Goal: Transaction & Acquisition: Purchase product/service

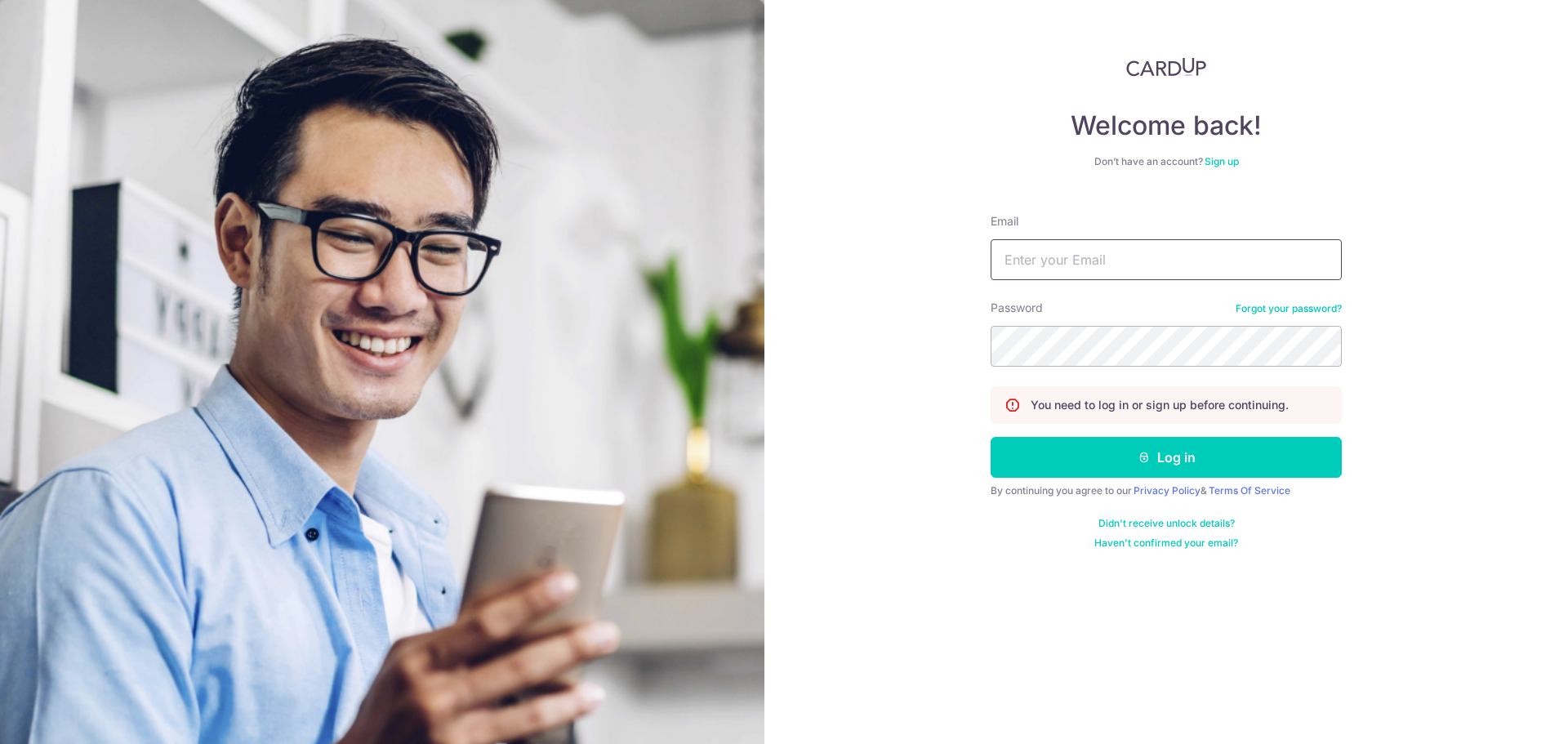
click at [1103, 265] on input "Email" at bounding box center [1166, 259] width 351 height 41
type input "[EMAIL_ADDRESS][DOMAIN_NAME]"
click at [991, 437] on button "Log in" at bounding box center [1166, 458] width 351 height 41
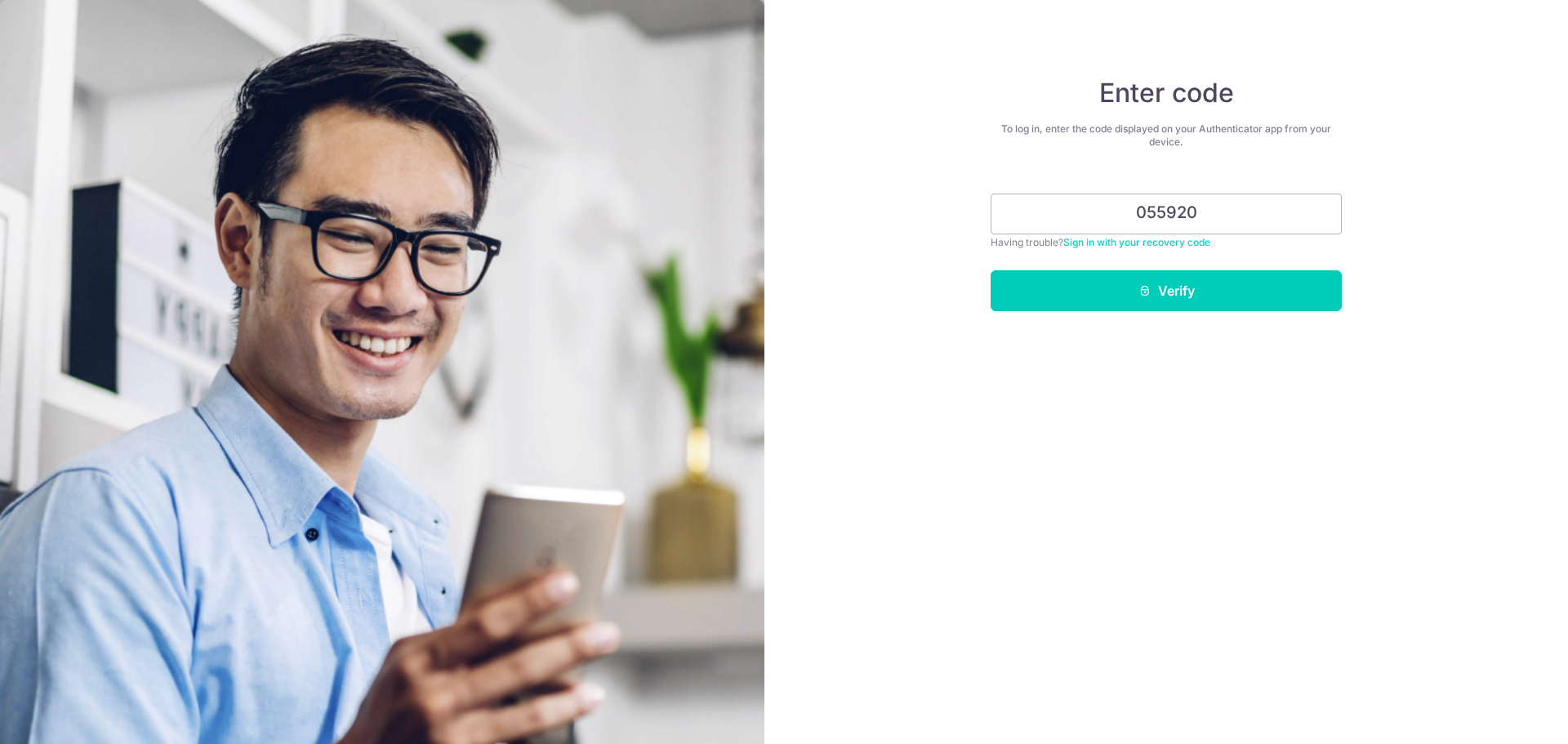
type input "055920"
click at [991, 270] on button "Verify" at bounding box center [1166, 291] width 351 height 41
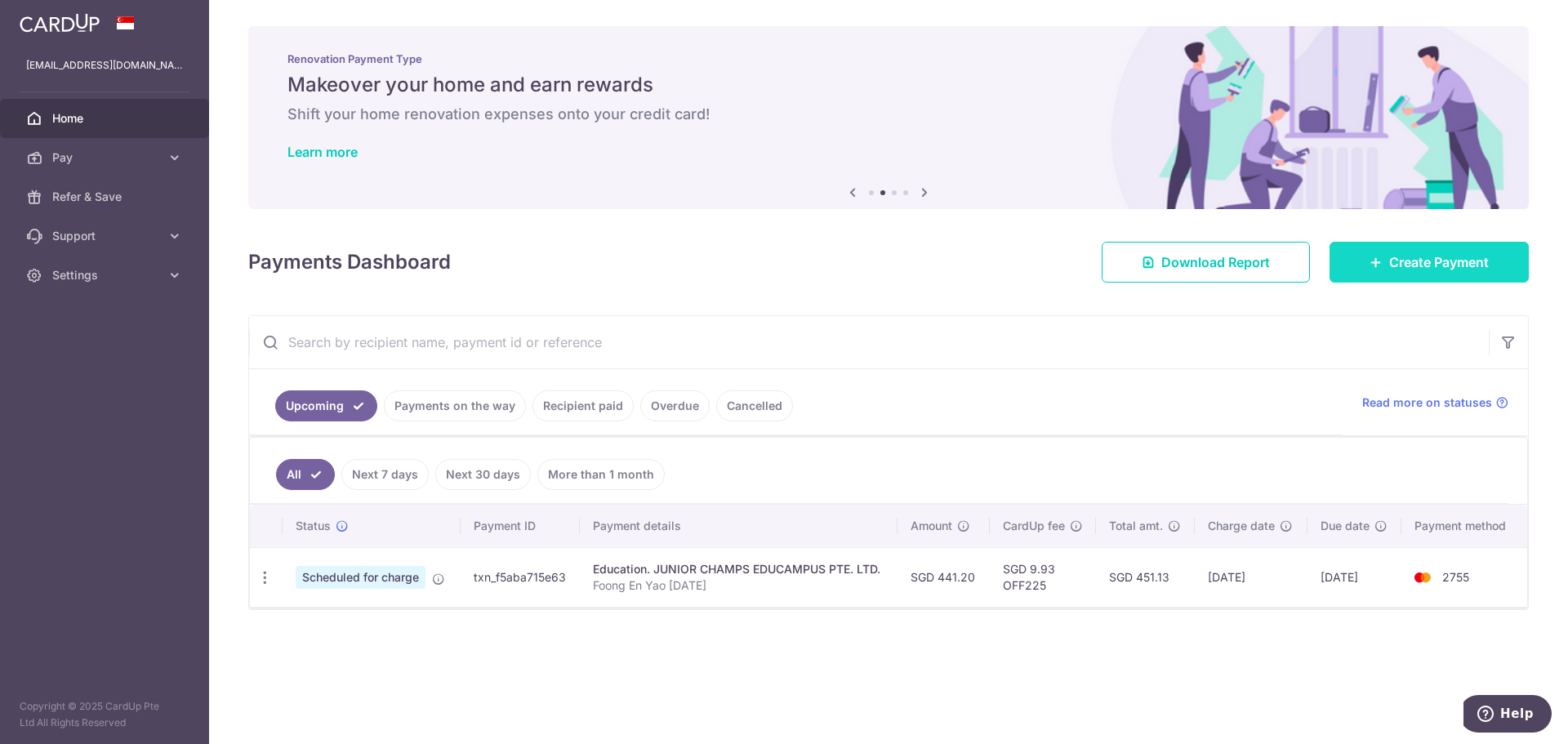
click at [1461, 260] on span "Create Payment" at bounding box center [1439, 262] width 100 height 20
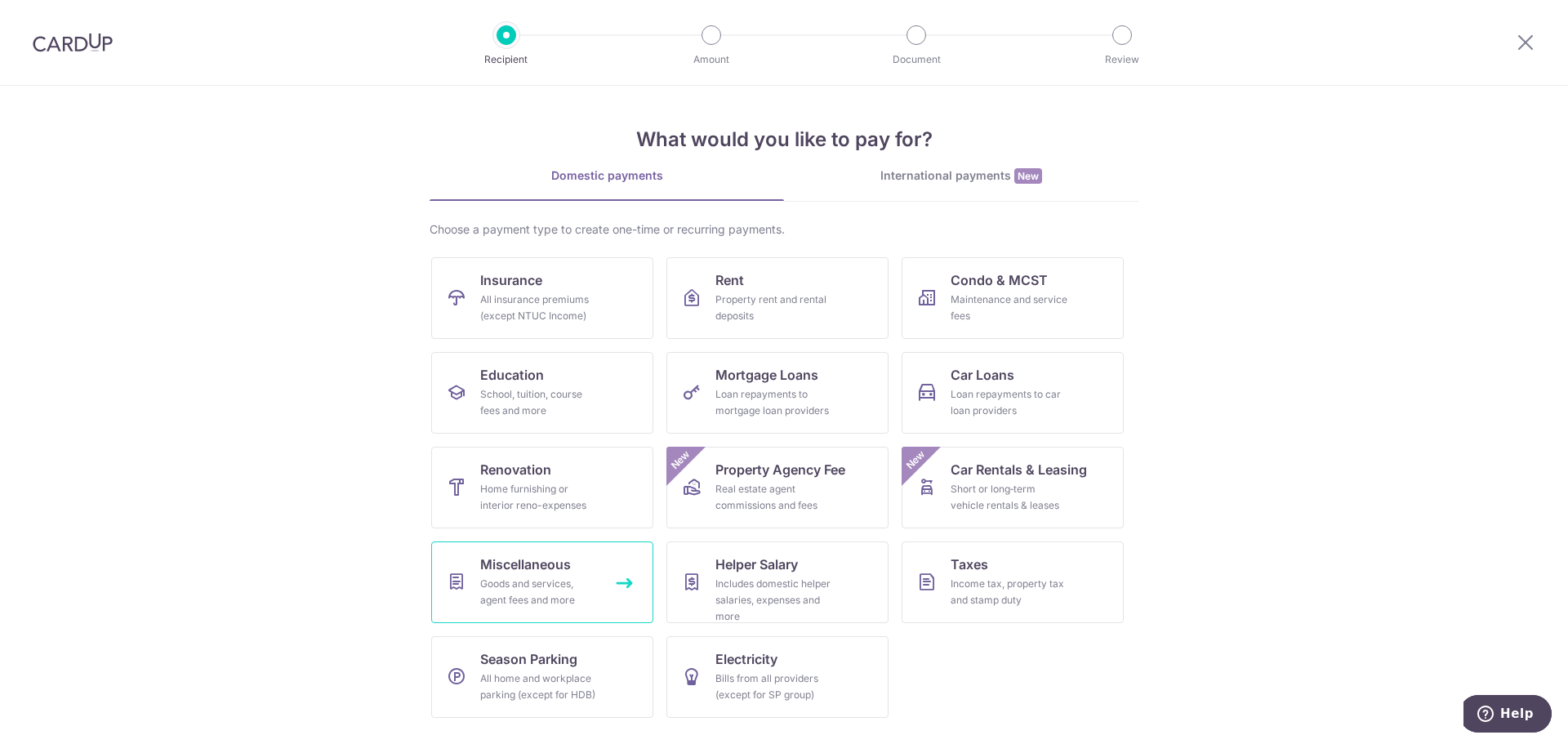
click at [543, 588] on div "Goods and services, agent fees and more" at bounding box center [540, 592] width 118 height 33
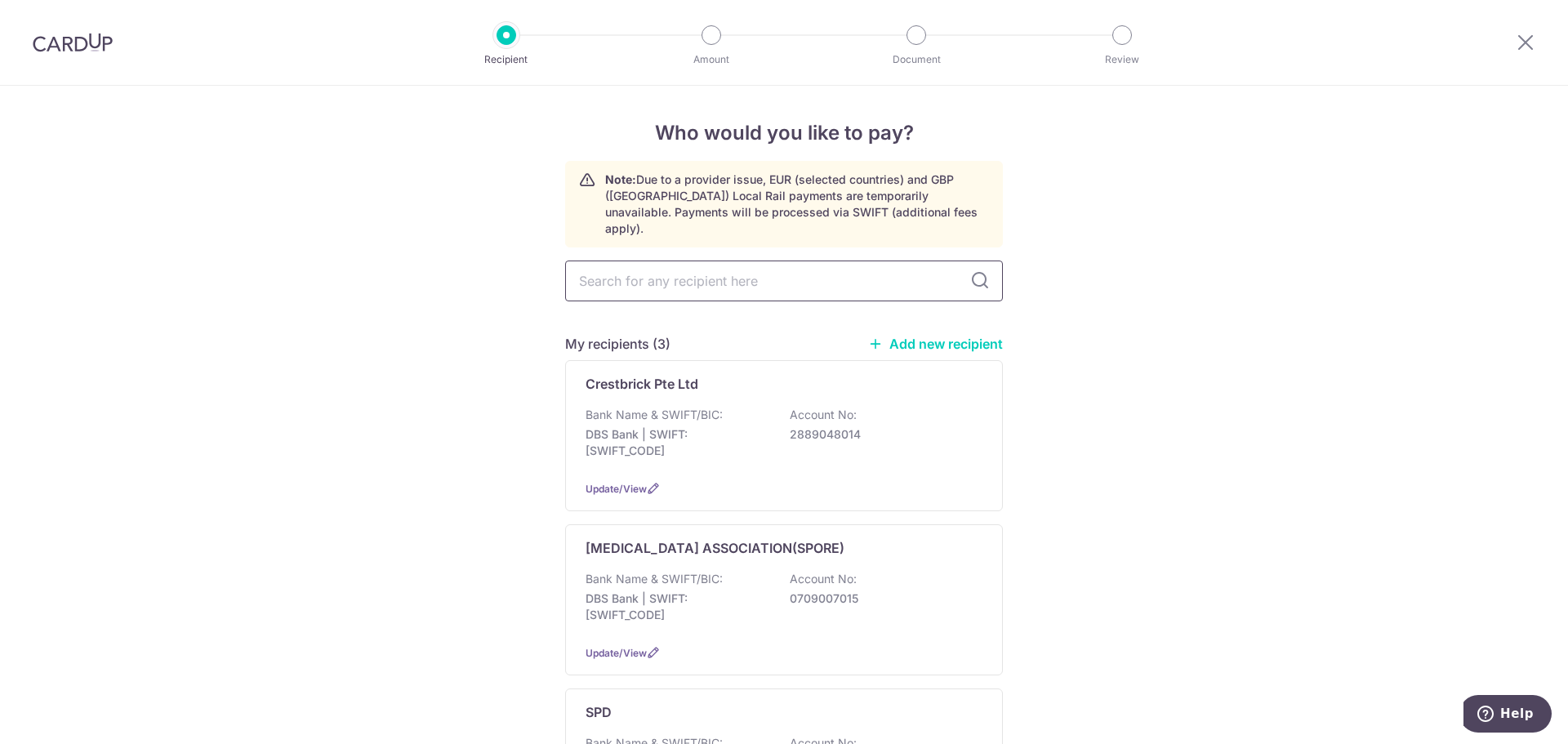
click at [752, 267] on input "text" at bounding box center [784, 281] width 438 height 41
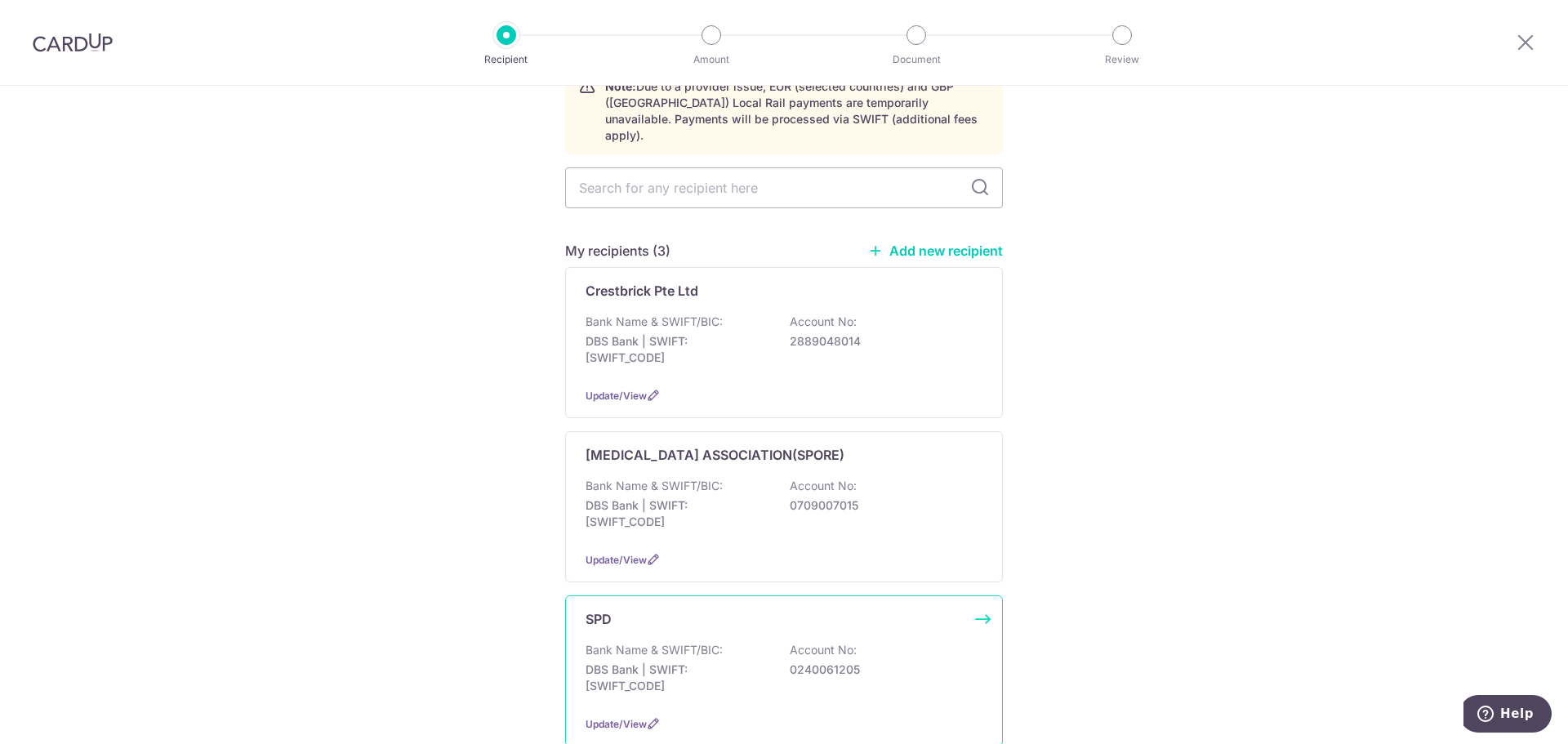
scroll to position [164, 0]
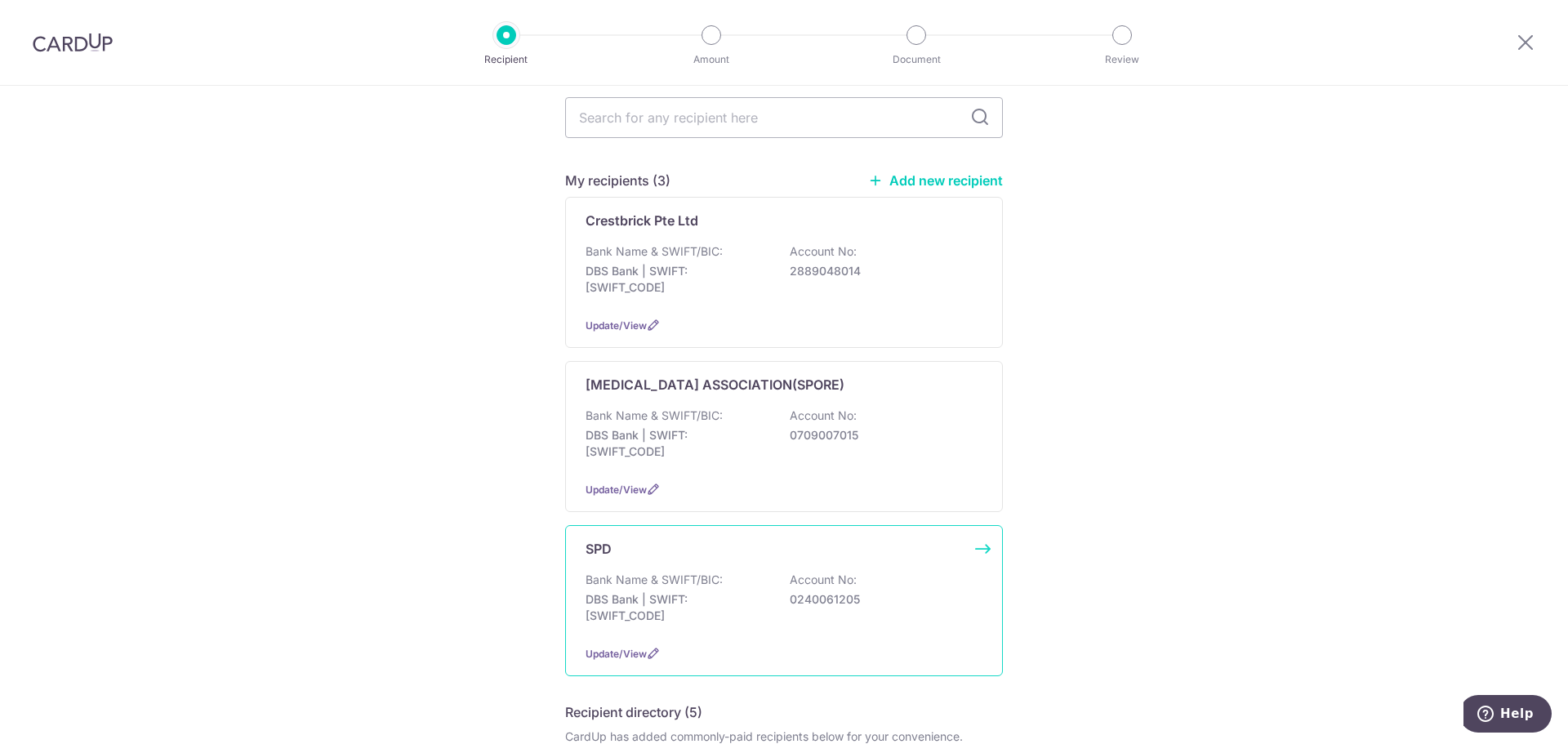
click at [734, 571] on div "Bank Name & SWIFT/BIC: DBS Bank | SWIFT: DBSSSGSGXXX Account No: 0240061205" at bounding box center [784, 602] width 397 height 61
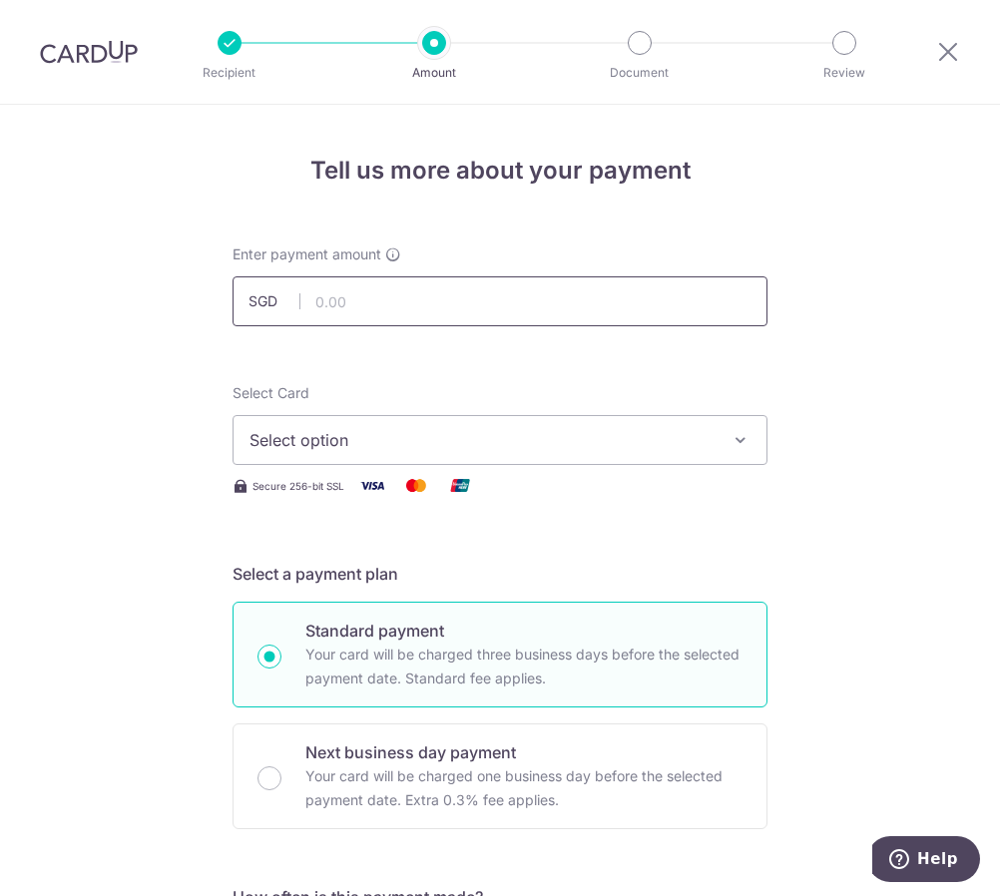
click at [431, 288] on input "text" at bounding box center [499, 301] width 535 height 50
click at [404, 304] on input "text" at bounding box center [499, 301] width 535 height 50
paste input "194.00"
type input "194.00"
click at [286, 442] on span "Select option" at bounding box center [481, 440] width 465 height 24
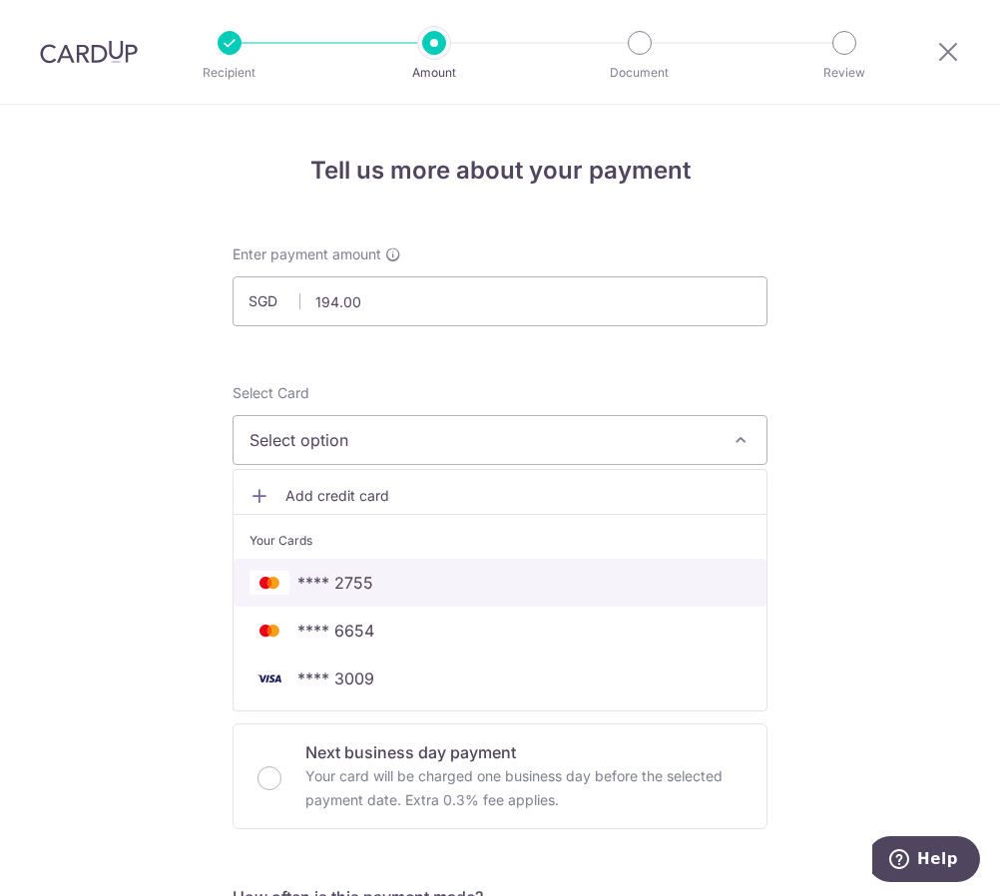
click at [311, 571] on span "**** 2755" at bounding box center [335, 583] width 76 height 24
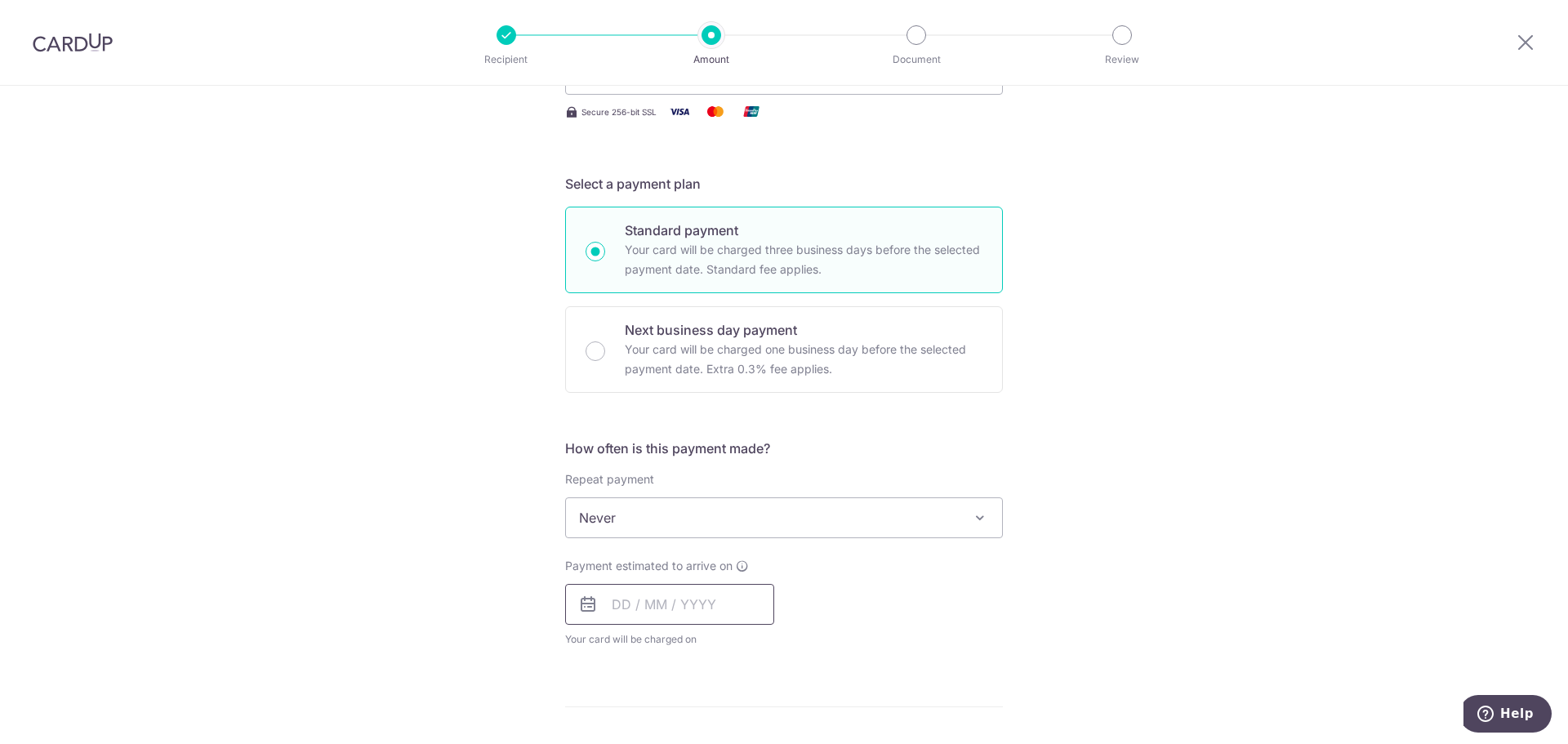
scroll to position [340, 0]
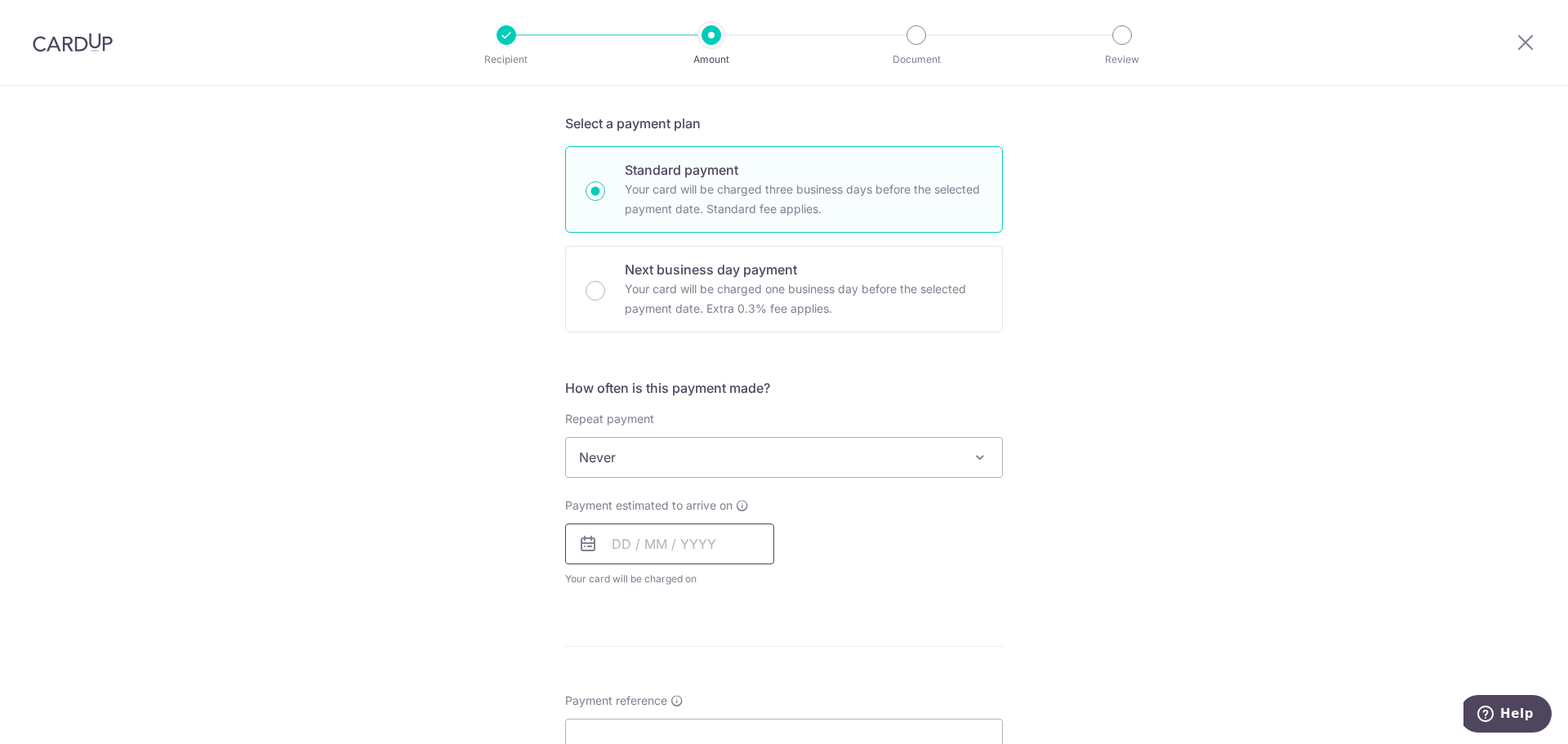
click at [647, 542] on input "text" at bounding box center [669, 543] width 209 height 41
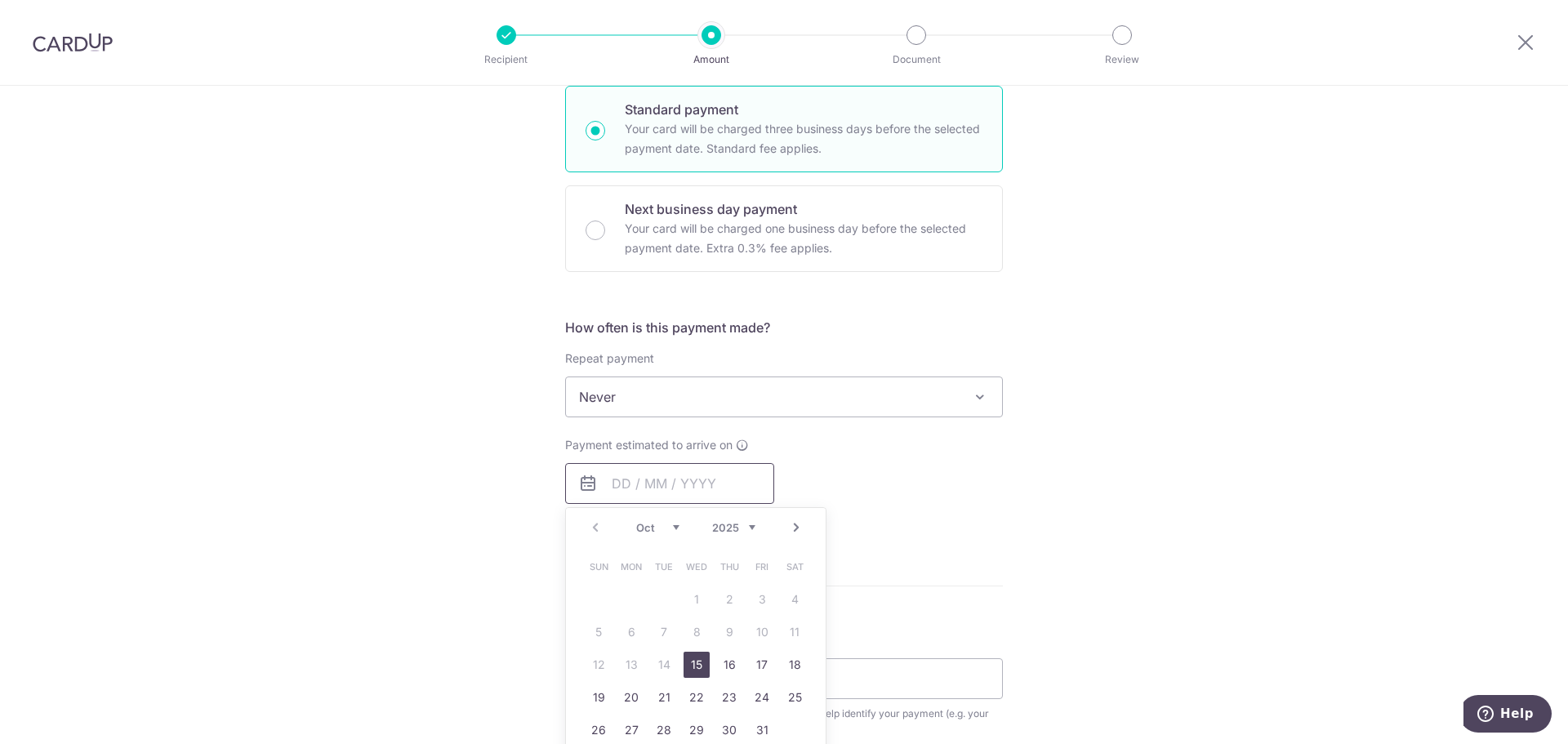
scroll to position [503, 0]
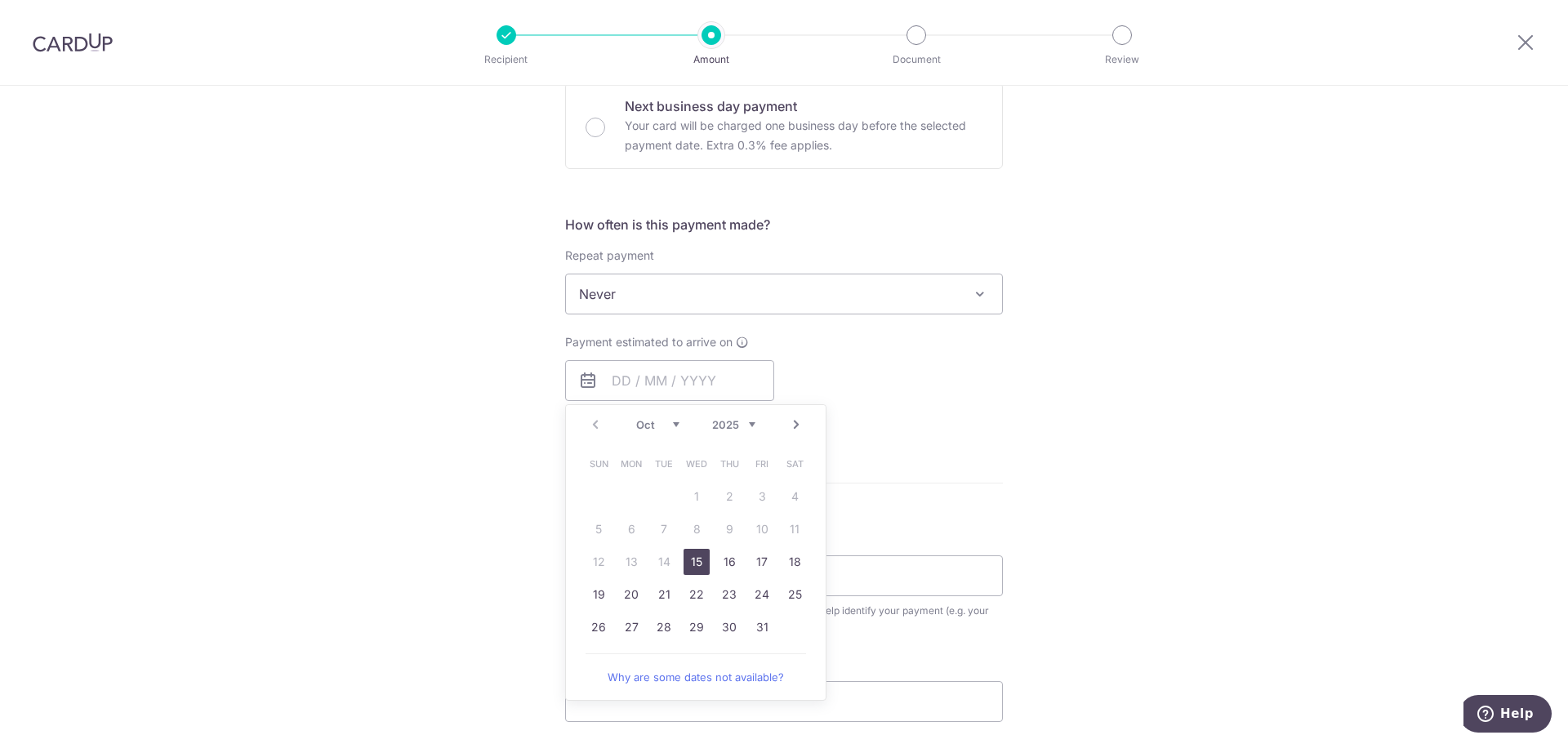
click at [691, 564] on link "15" at bounding box center [697, 561] width 26 height 26
click at [379, 485] on div "Tell us more about your payment Enter payment amount SGD 194.00 194.00 Select C…" at bounding box center [784, 321] width 1568 height 1477
click at [1217, 594] on div "Tell us more about your payment Enter payment amount SGD 194.00 194.00 Select C…" at bounding box center [784, 321] width 1568 height 1477
type input "15/10/2025"
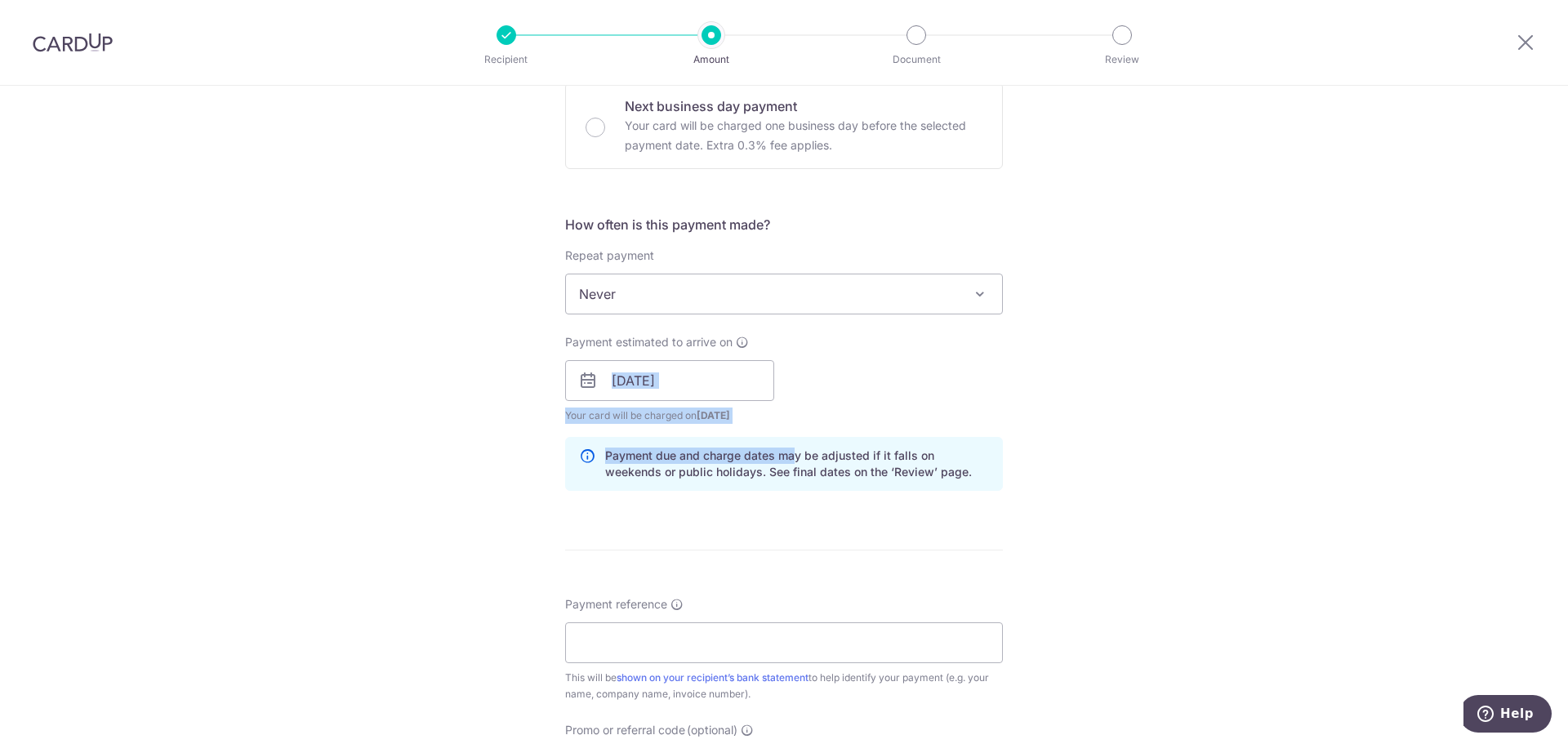
drag, startPoint x: 1217, startPoint y: 594, endPoint x: 834, endPoint y: 381, distance: 438.2
click at [842, 379] on div "How often is this payment made? Repeat payment Never Every week Every month Eve…" at bounding box center [784, 358] width 438 height 289
click at [822, 386] on div "Payment estimated to arrive on 15/10/2025 Prev Next Oct Nov Dec 2025 2026 2027 …" at bounding box center [784, 379] width 458 height 90
click at [626, 399] on input "15/10/2025" at bounding box center [669, 381] width 209 height 41
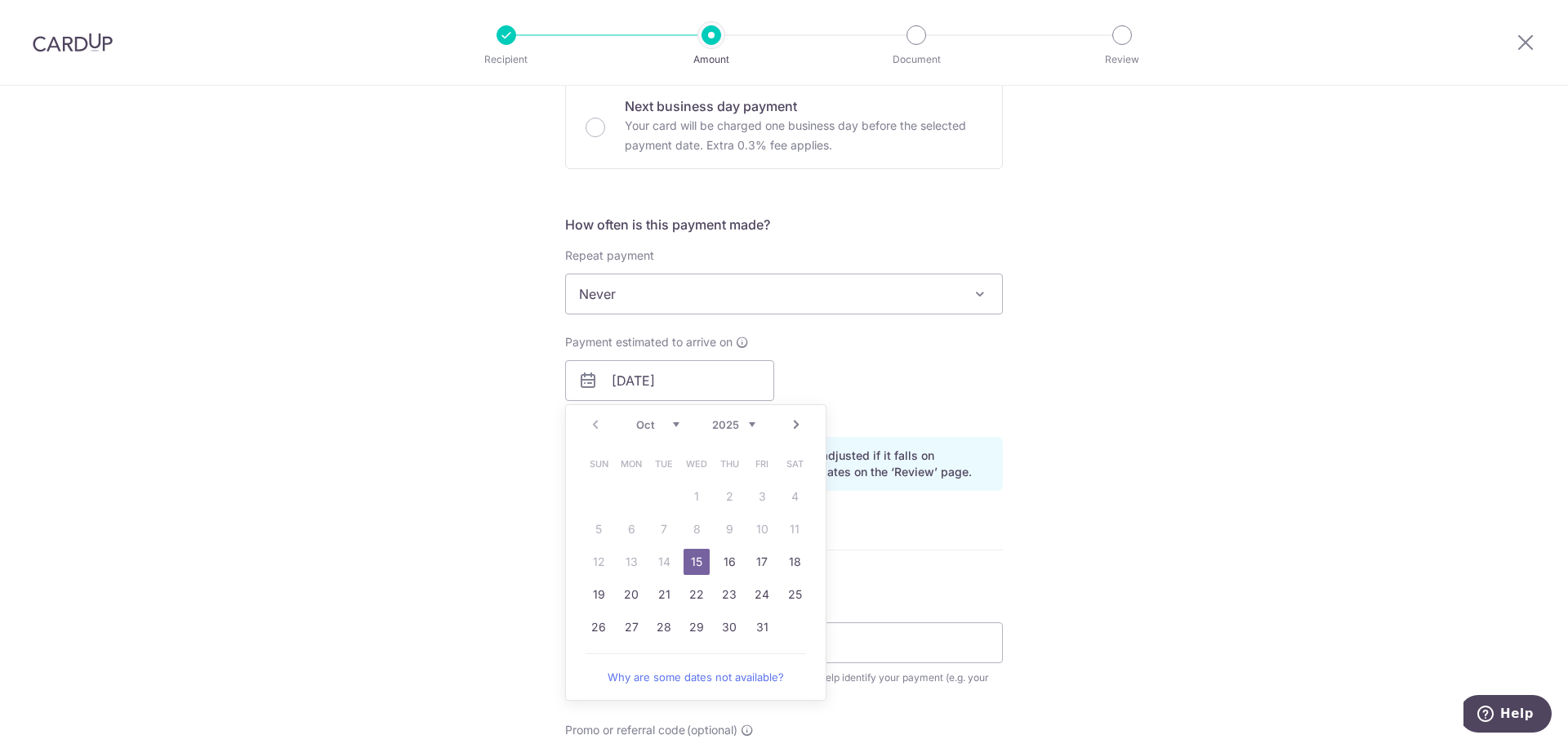
drag, startPoint x: 1067, startPoint y: 415, endPoint x: 1021, endPoint y: 448, distance: 56.6
click at [1059, 422] on div "Tell us more about your payment Enter payment amount SGD 194.00 194.00 Select C…" at bounding box center [784, 354] width 1568 height 1544
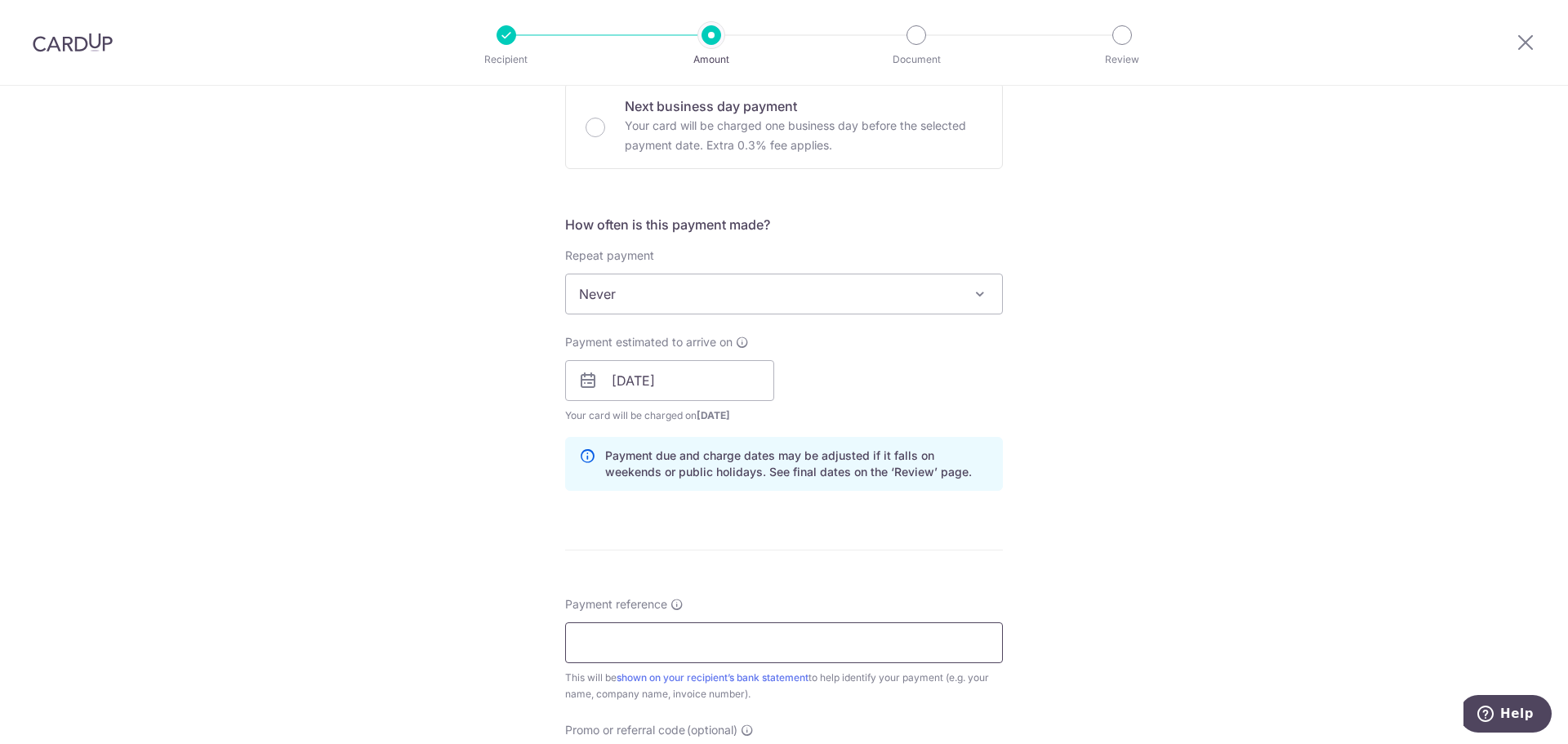
click at [784, 647] on input "Payment reference" at bounding box center [784, 643] width 438 height 41
type input "Foong Shi Yun"
click at [419, 539] on div "Tell us more about your payment Enter payment amount SGD 194.00 194.00 Select C…" at bounding box center [784, 354] width 1568 height 1544
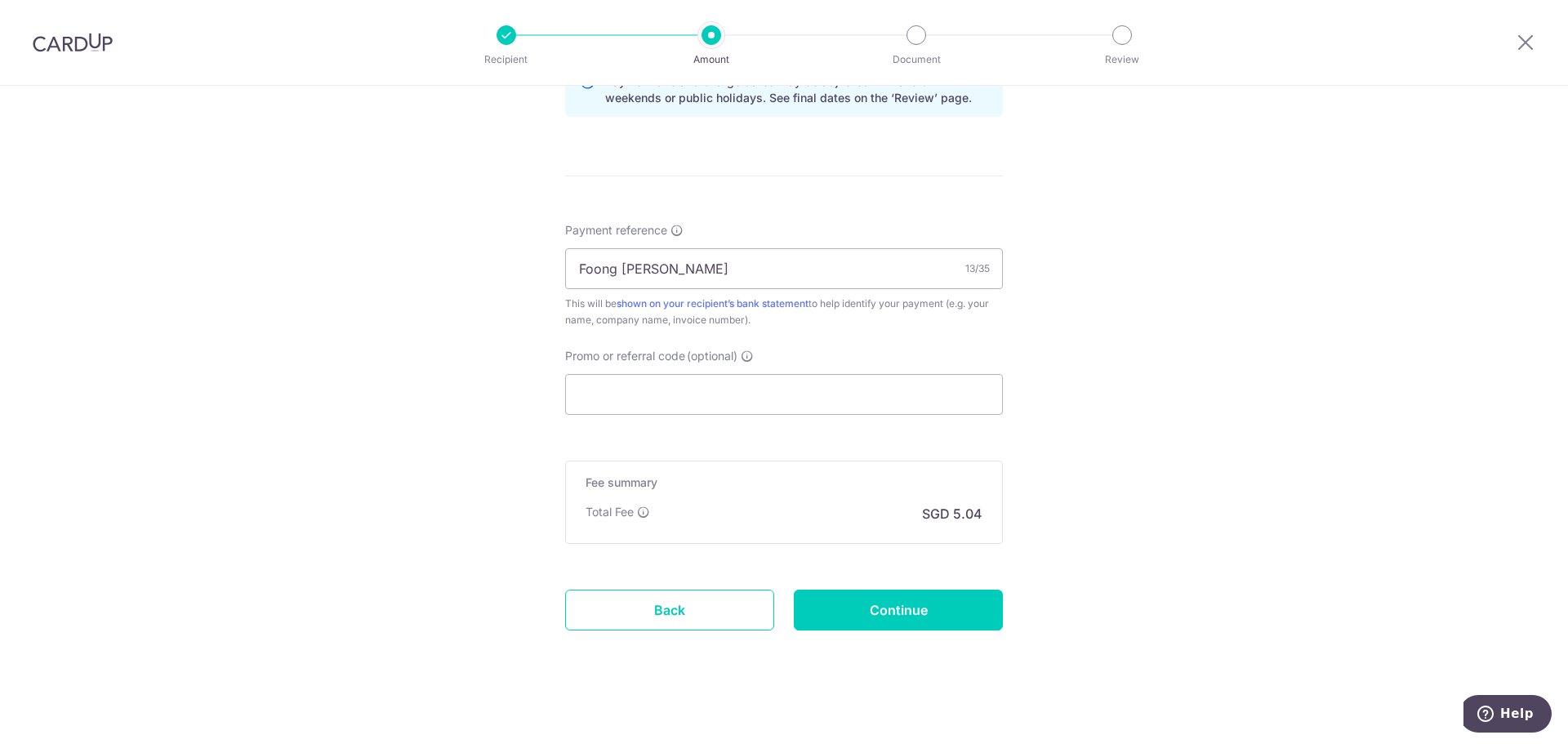
scroll to position [886, 0]
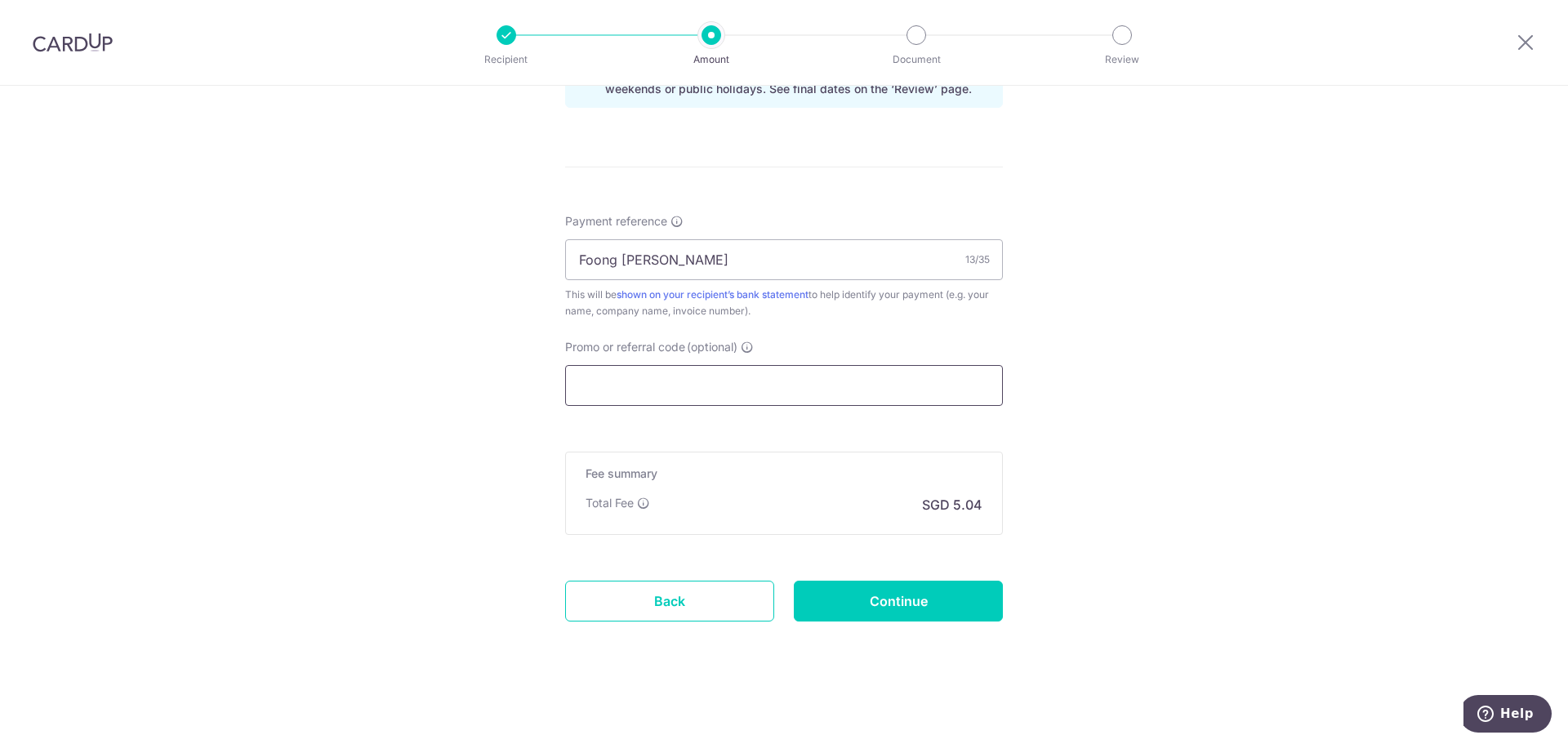
click at [635, 381] on input "Promo or referral code (optional)" at bounding box center [784, 386] width 438 height 41
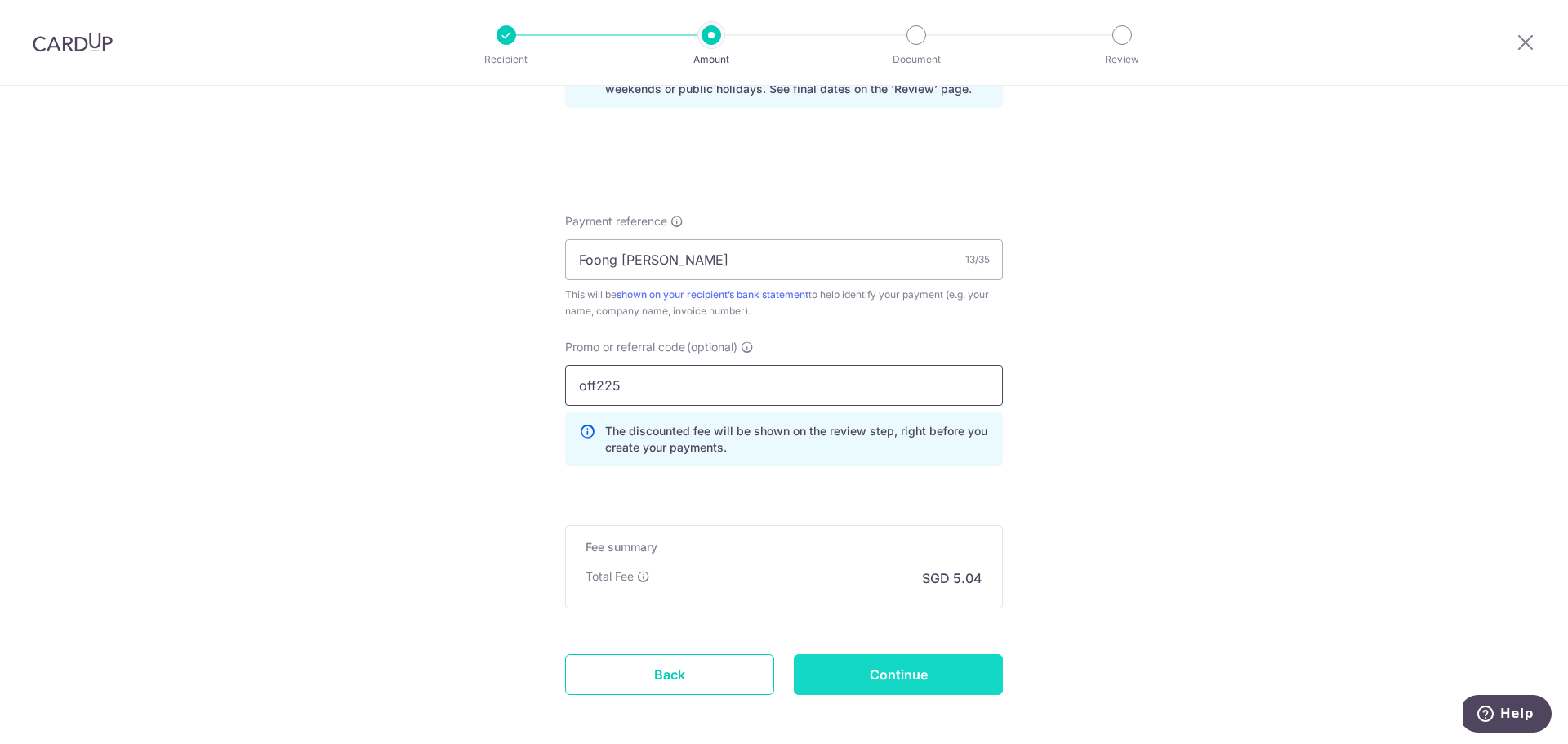
type input "off225"
click at [875, 681] on input "Continue" at bounding box center [898, 674] width 209 height 41
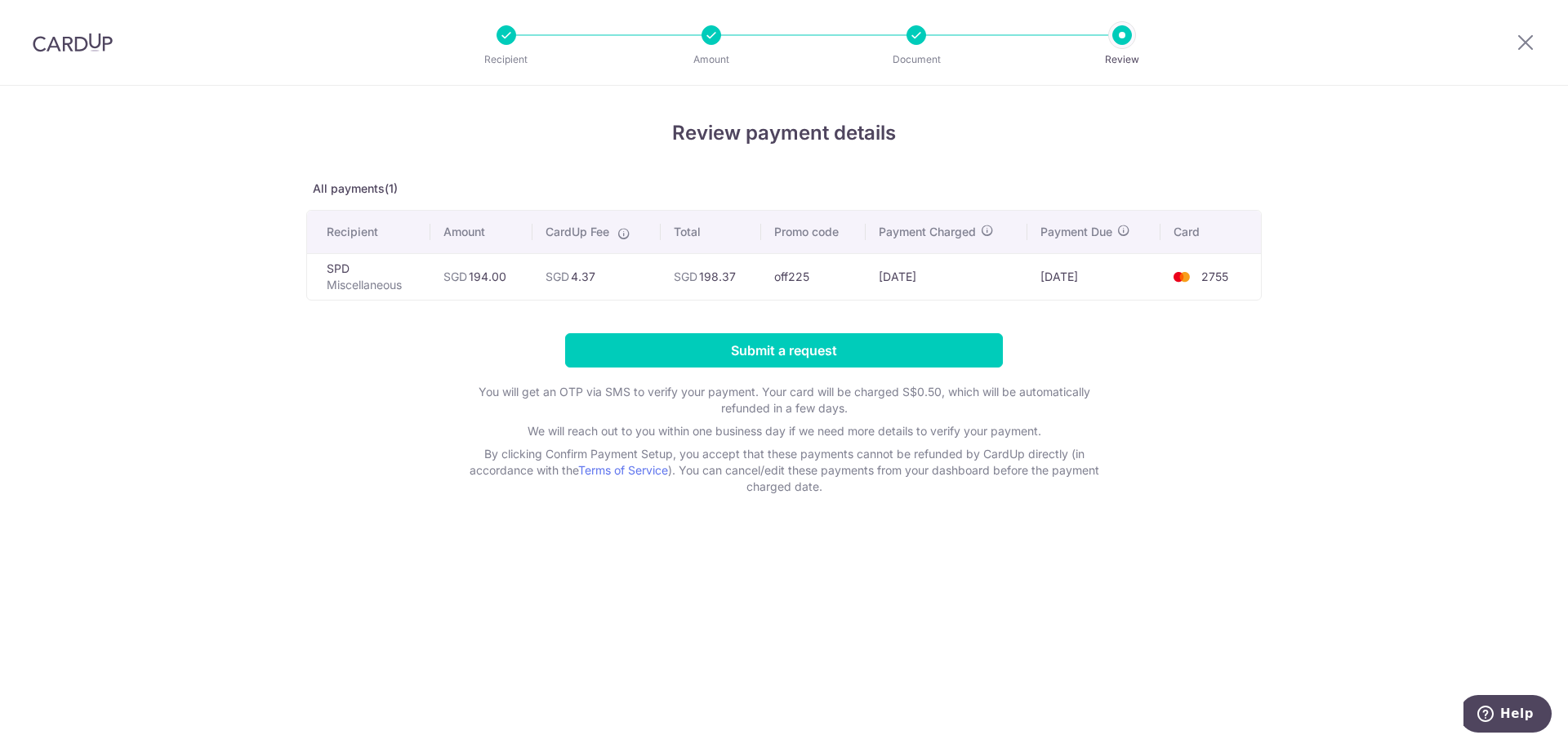
drag, startPoint x: 579, startPoint y: 282, endPoint x: 599, endPoint y: 283, distance: 20.0
click at [599, 283] on td "SGD 4.37" at bounding box center [596, 276] width 128 height 47
click at [890, 334] on input "Submit a request" at bounding box center [784, 350] width 438 height 34
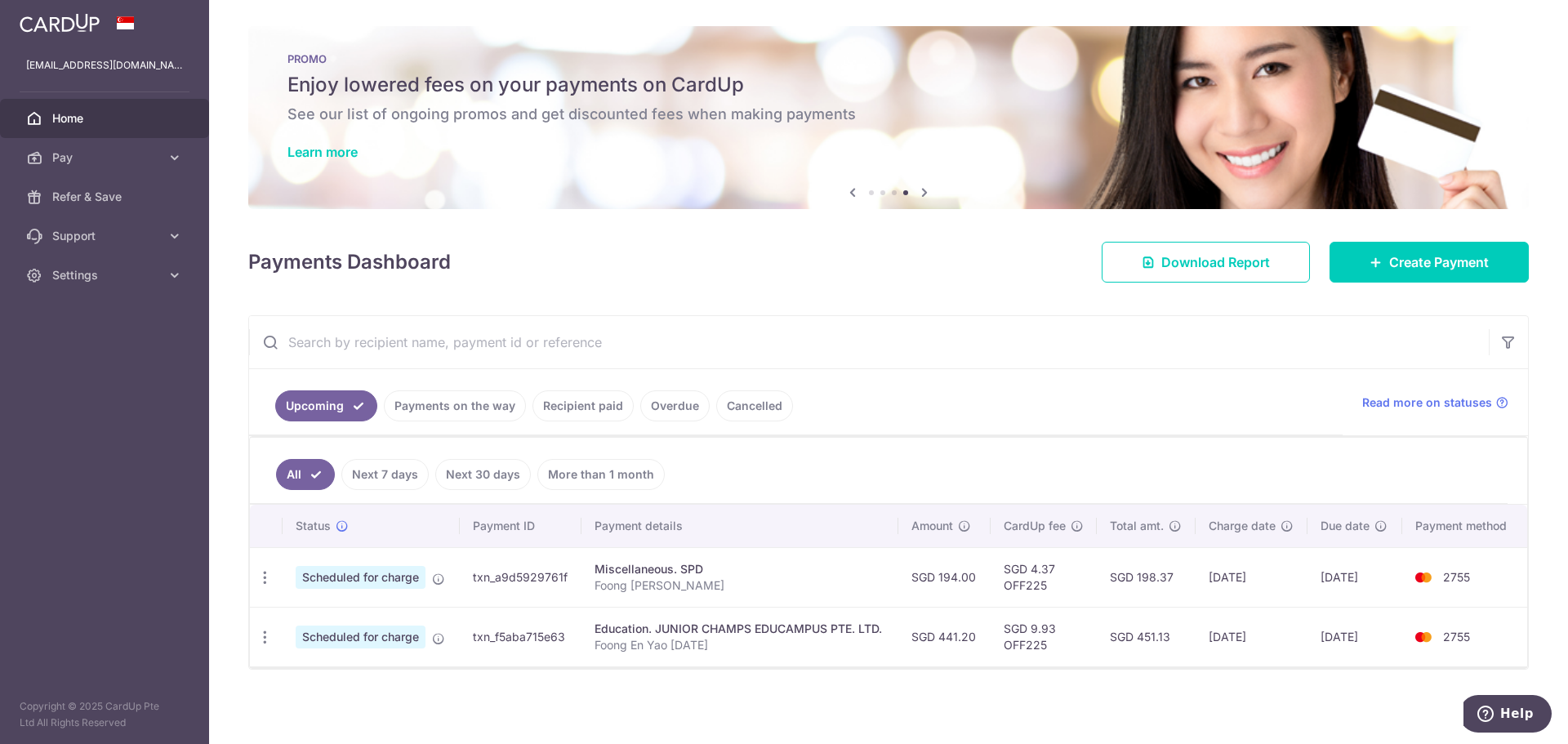
click at [1099, 718] on div "× Pause Schedule Pause all future payments in this series Pause just this one p…" at bounding box center [888, 372] width 1359 height 744
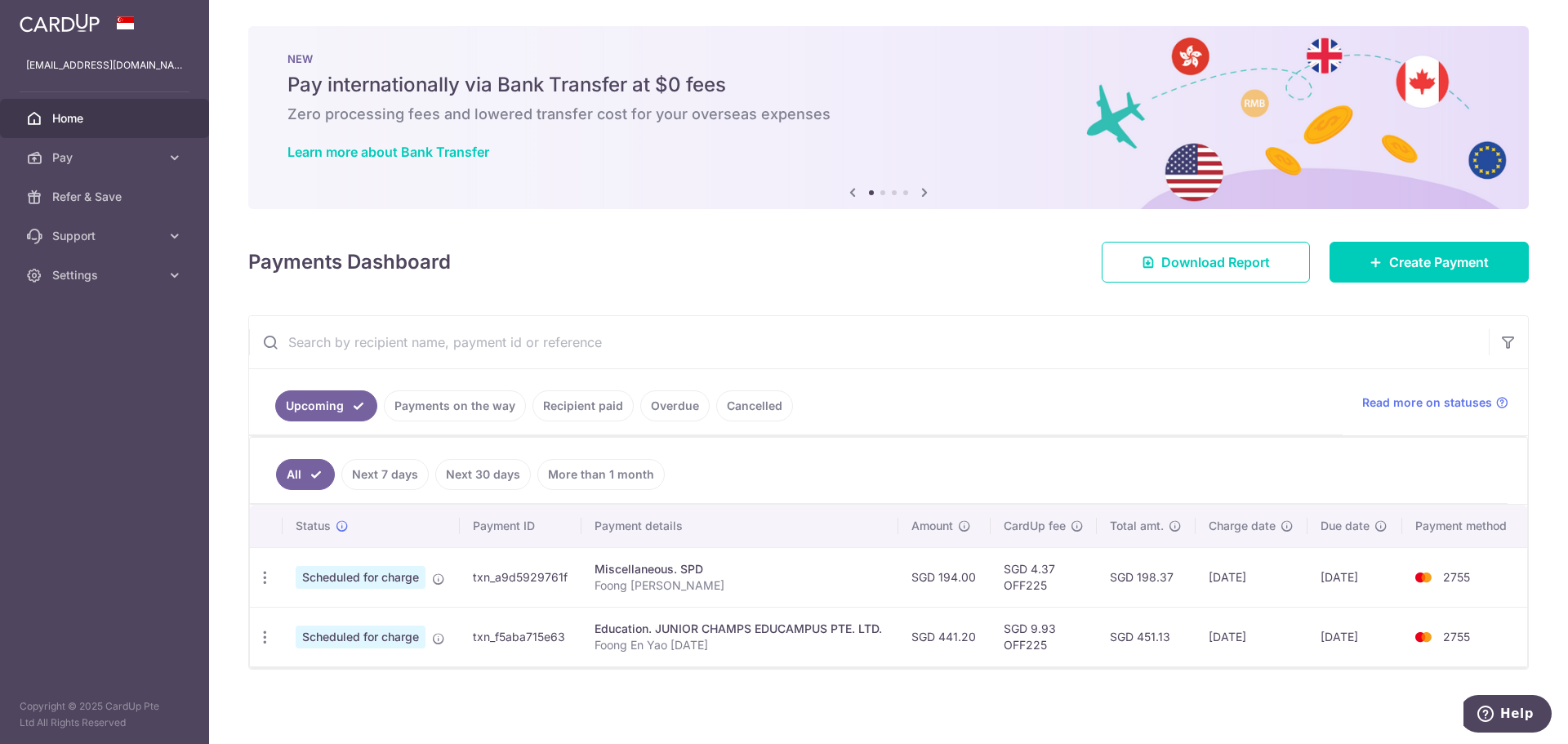
click at [1047, 368] on hr at bounding box center [888, 368] width 1279 height 1
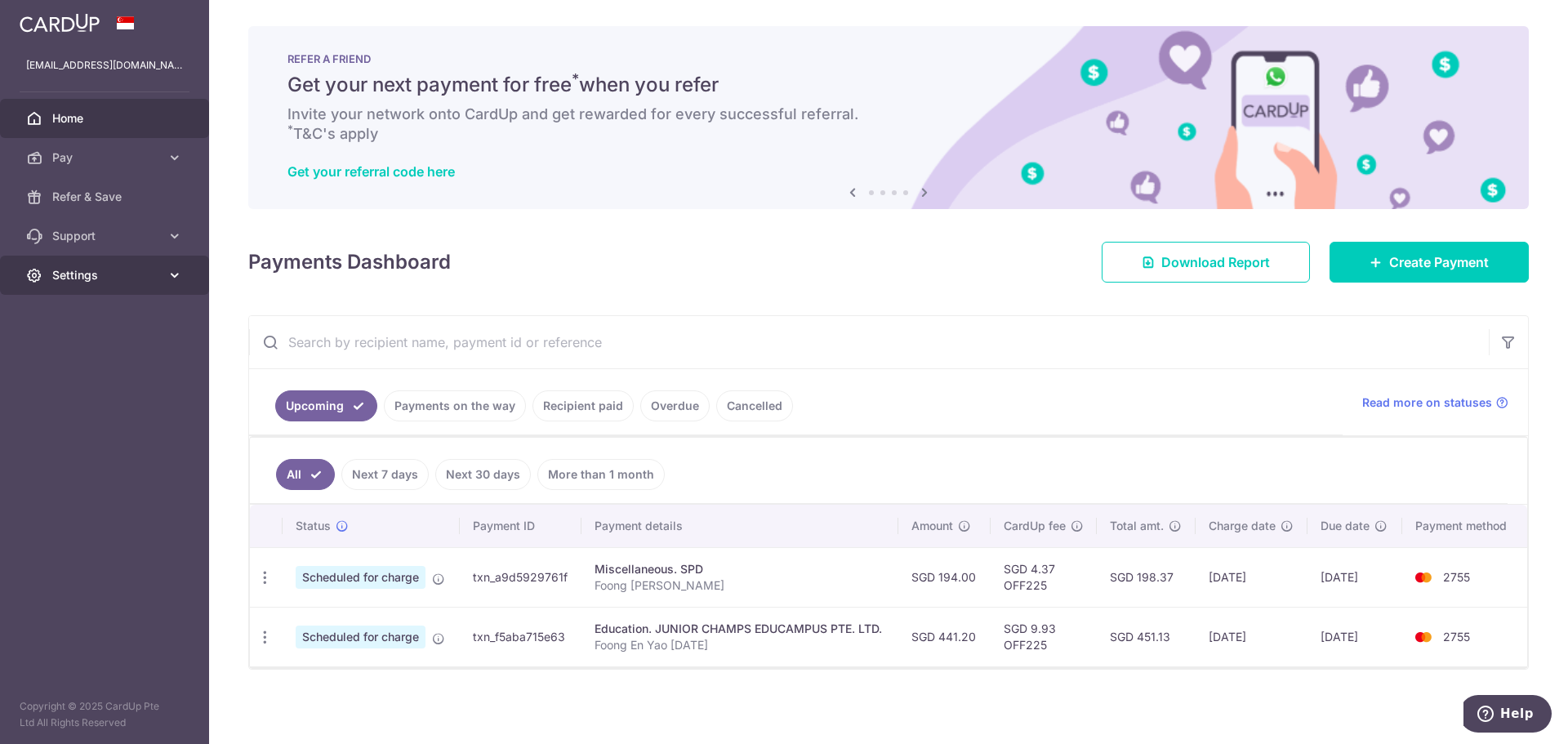
click at [112, 268] on span "Settings" at bounding box center [106, 275] width 108 height 16
click at [84, 356] on span "Logout" at bounding box center [106, 354] width 108 height 16
